Goal: Navigation & Orientation: Find specific page/section

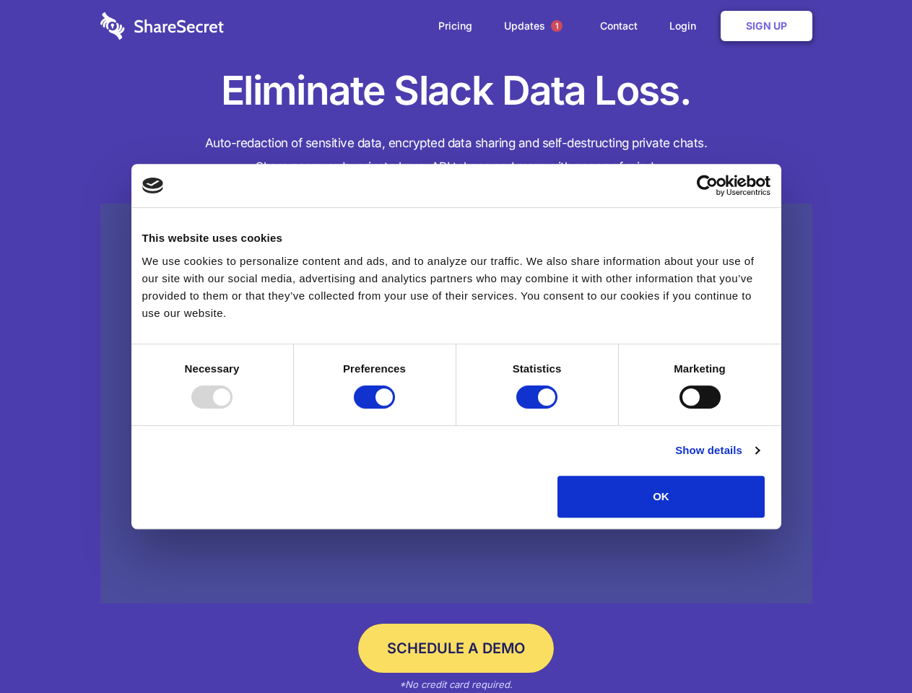
click at [232, 409] on div at bounding box center [211, 396] width 41 height 23
click at [395, 409] on input "Preferences" at bounding box center [374, 396] width 41 height 23
checkbox input "false"
click at [539, 409] on input "Statistics" at bounding box center [536, 396] width 41 height 23
checkbox input "false"
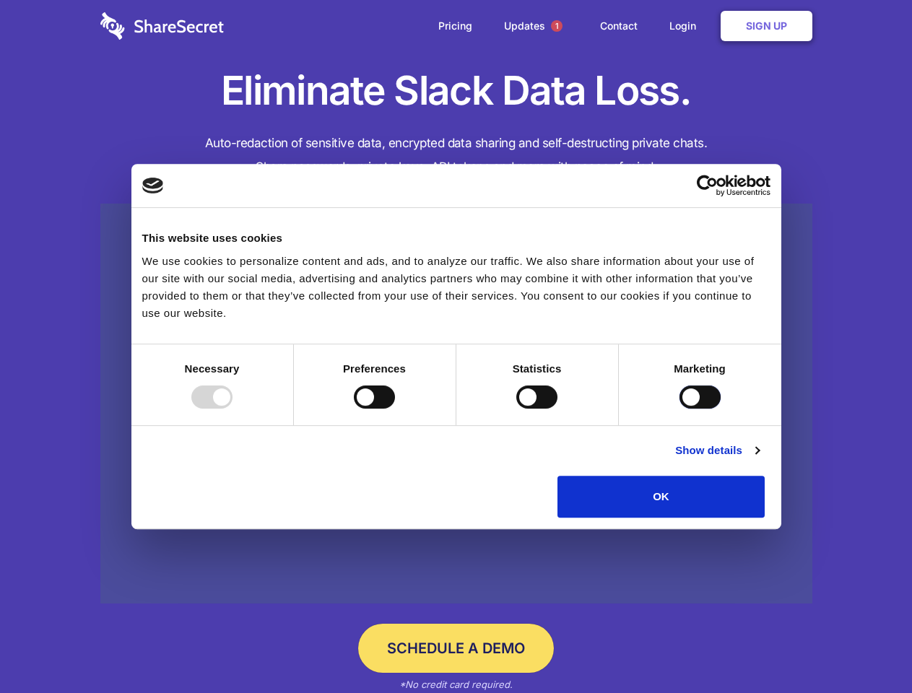
click at [679, 409] on input "Marketing" at bounding box center [699, 396] width 41 height 23
checkbox input "true"
click at [759, 459] on link "Show details" at bounding box center [717, 450] width 84 height 17
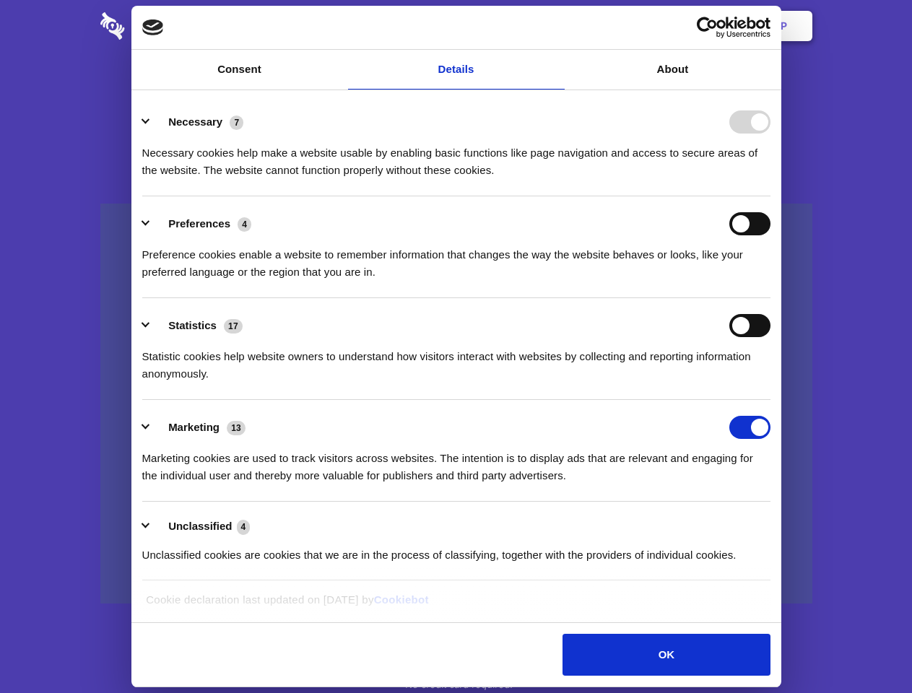
click at [770, 281] on div "Preference cookies enable a website to remember information that changes the wa…" at bounding box center [456, 257] width 628 height 45
click at [556, 26] on span "1" at bounding box center [557, 26] width 12 height 12
